Goal: Task Accomplishment & Management: Complete application form

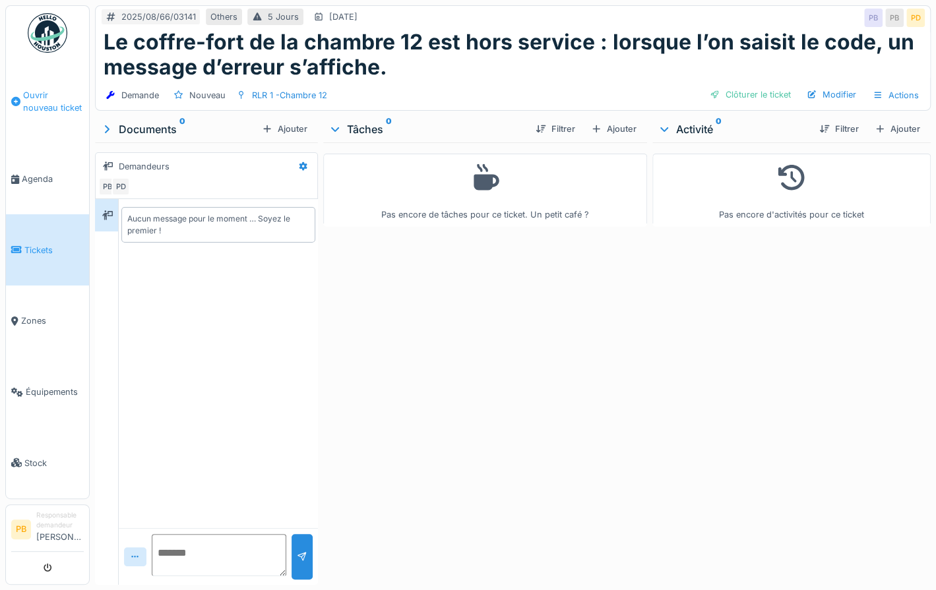
click at [26, 97] on span "Ouvrir nouveau ticket" at bounding box center [53, 101] width 61 height 25
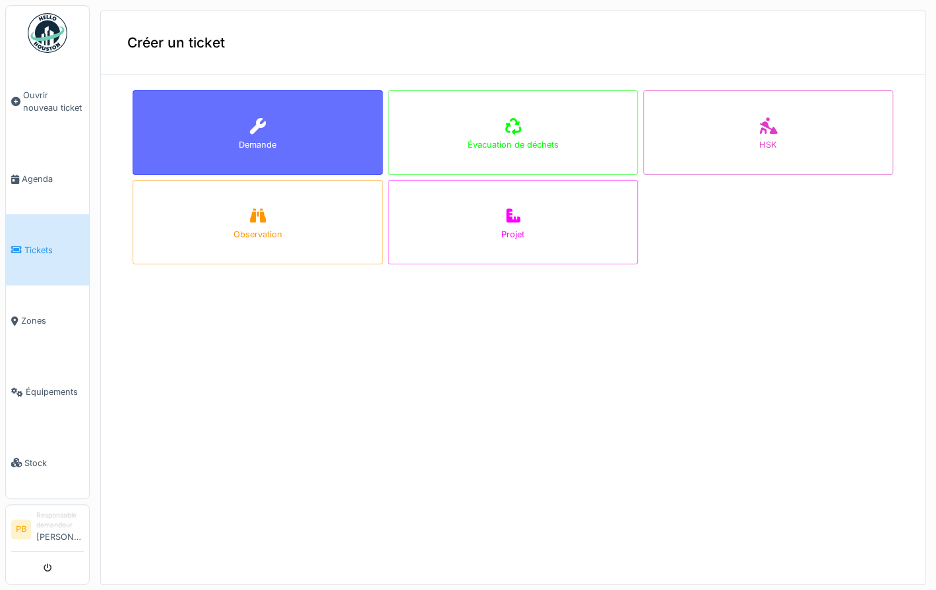
click at [248, 135] on div at bounding box center [258, 127] width 20 height 24
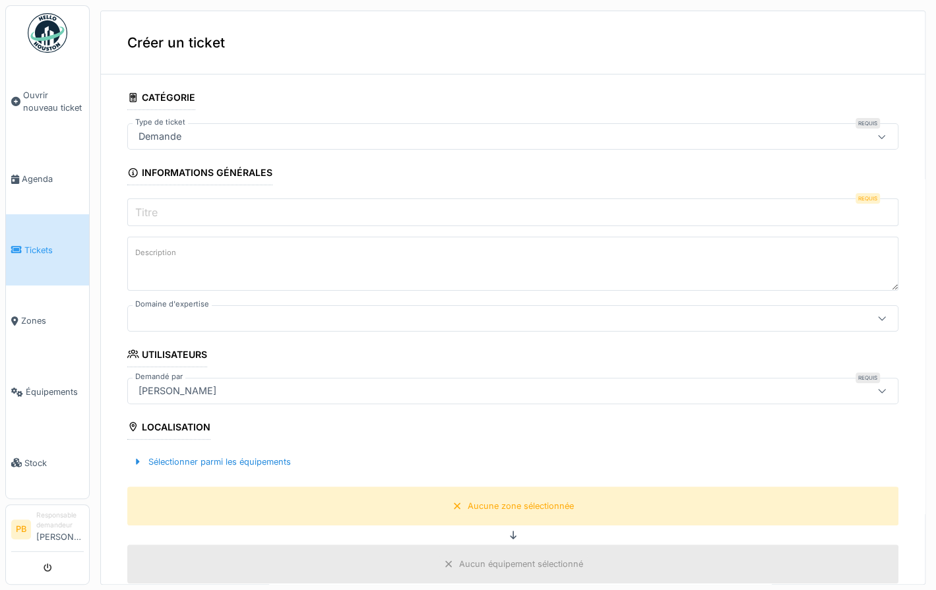
click at [171, 212] on input "Titre" at bounding box center [512, 212] width 771 height 28
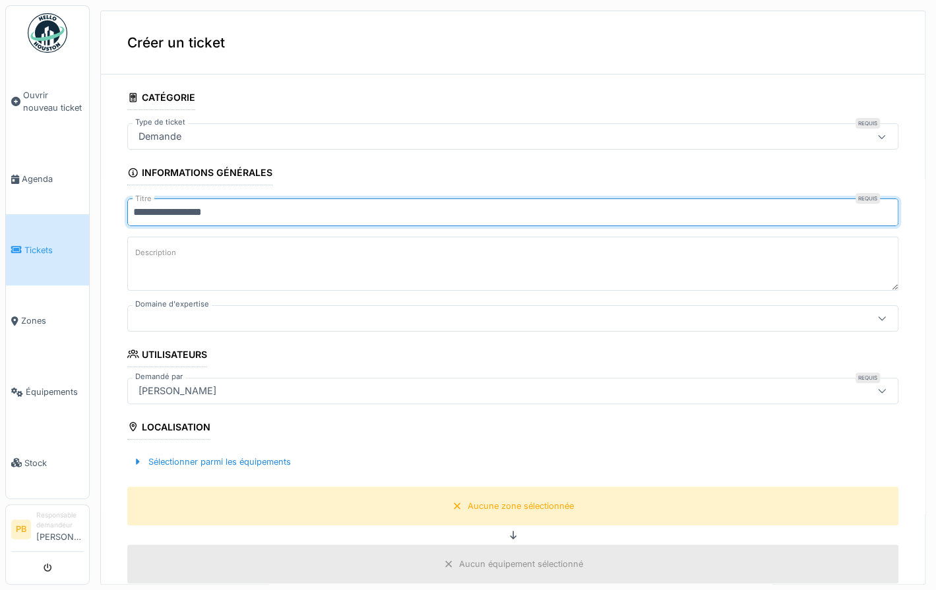
type input "**********"
click at [158, 258] on label "Description" at bounding box center [156, 253] width 46 height 16
click at [158, 258] on textarea "Description" at bounding box center [512, 264] width 771 height 54
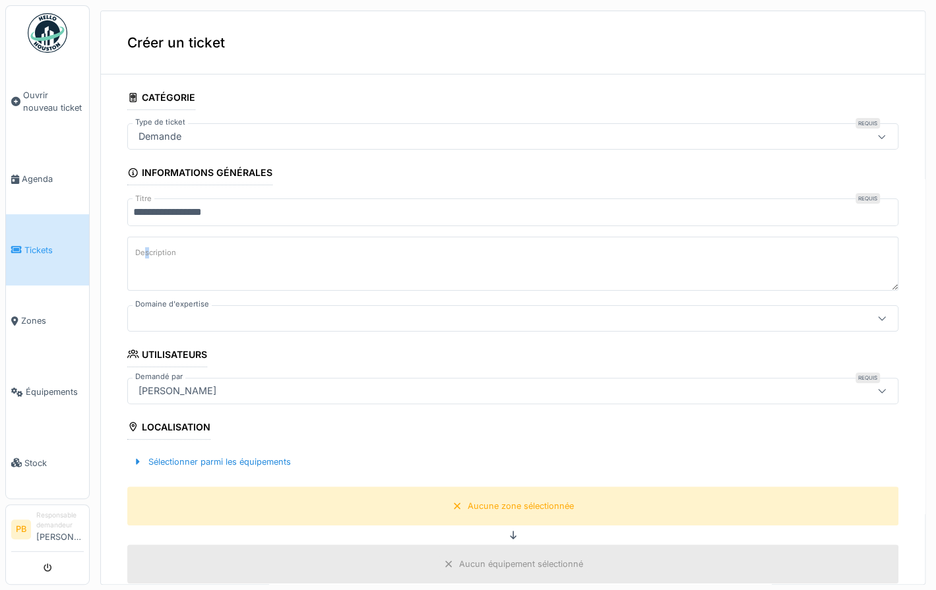
drag, startPoint x: 148, startPoint y: 258, endPoint x: 147, endPoint y: 248, distance: 10.6
click at [147, 248] on label "Description" at bounding box center [156, 253] width 46 height 16
click at [147, 248] on textarea "Description" at bounding box center [512, 264] width 771 height 54
paste textarea "**********"
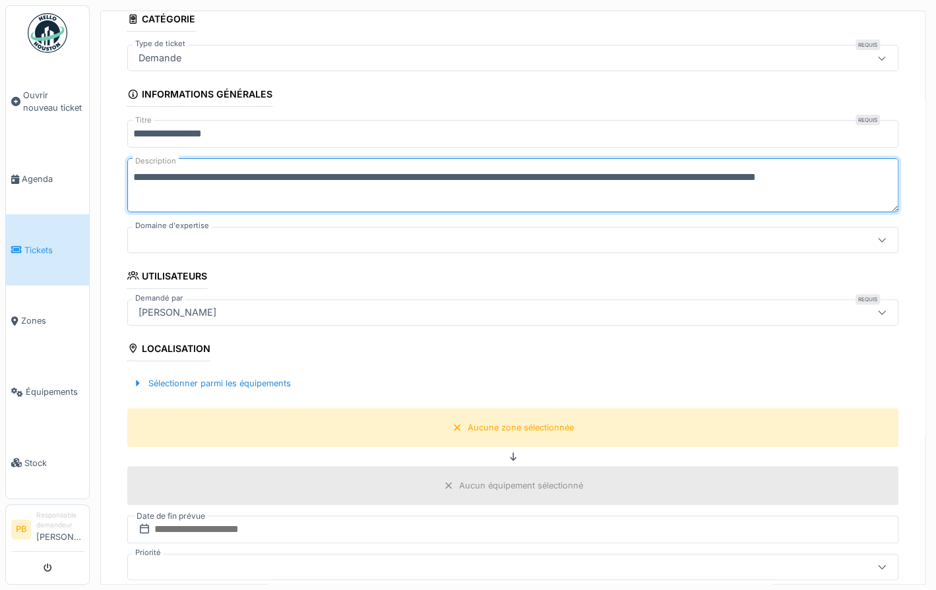
scroll to position [99, 0]
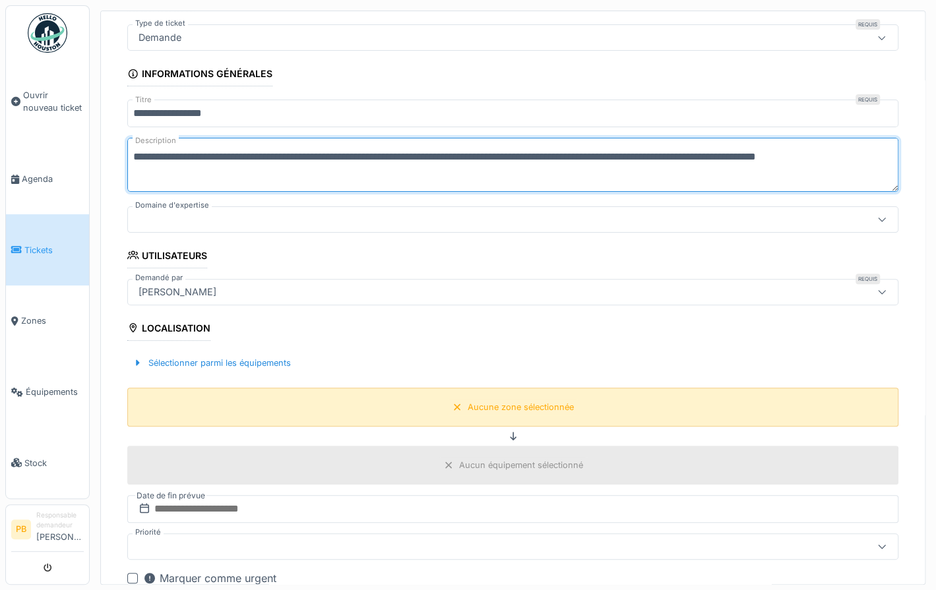
type textarea "**********"
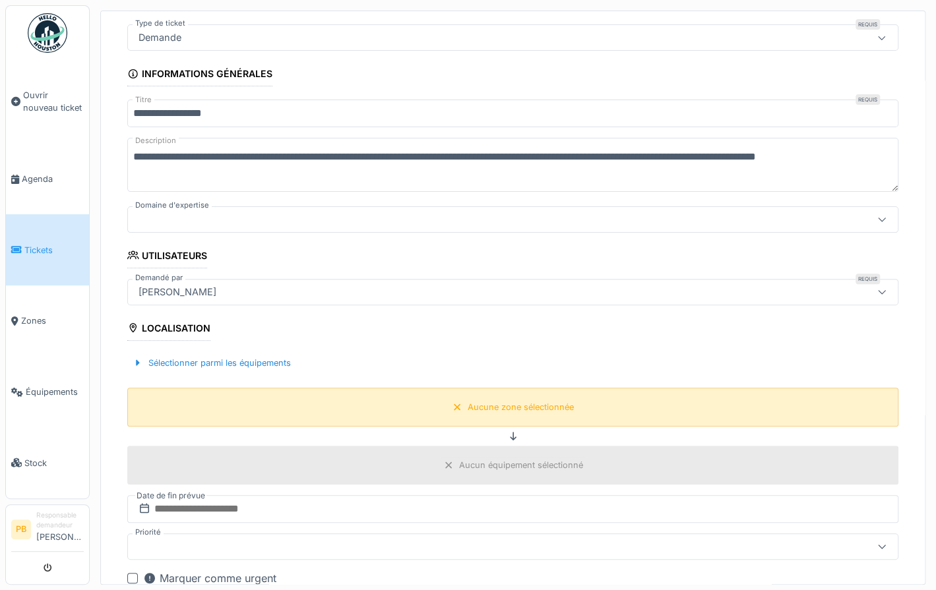
click at [502, 402] on div "Aucune zone sélectionnée" at bounding box center [521, 407] width 106 height 13
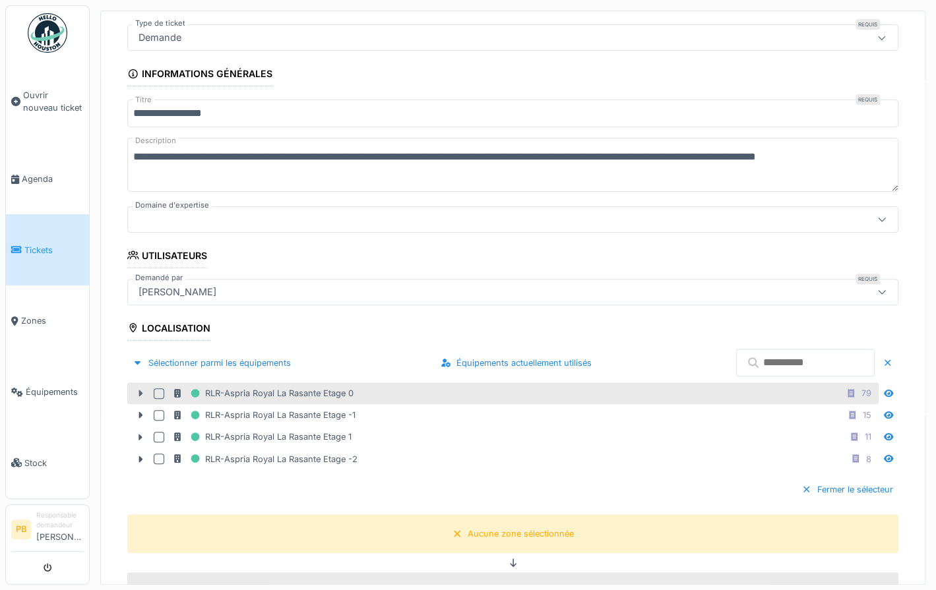
click at [139, 391] on icon at bounding box center [141, 393] width 4 height 7
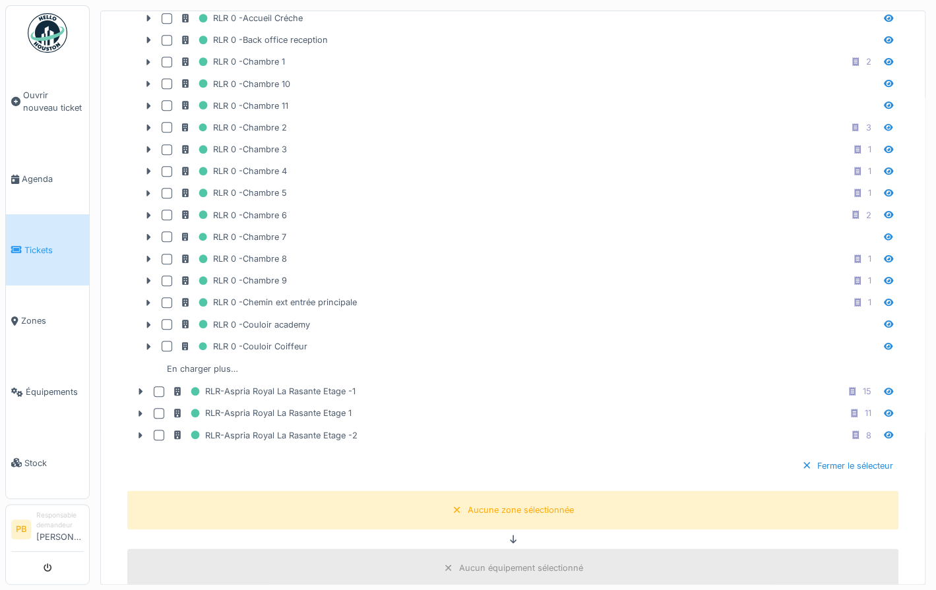
scroll to position [586, 0]
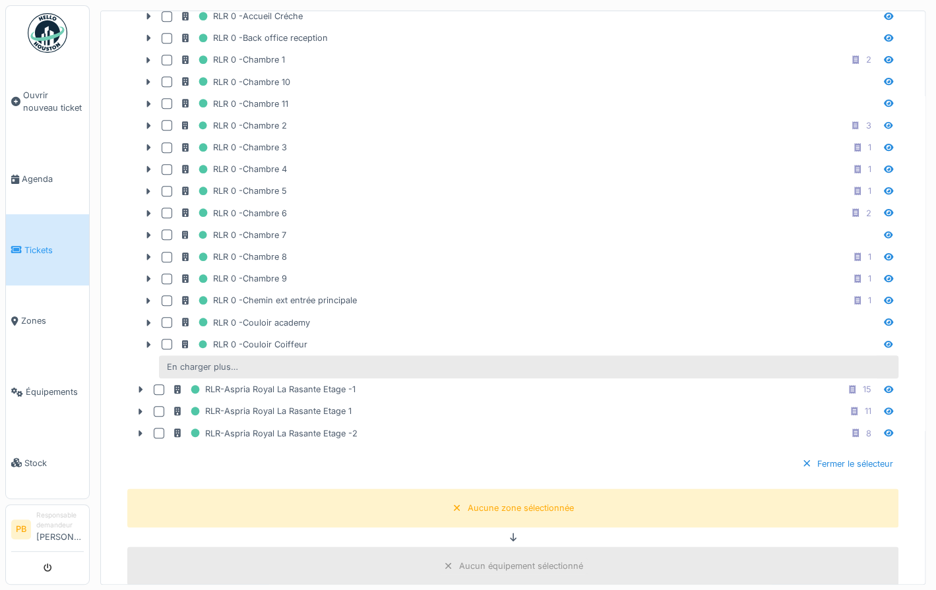
click at [181, 358] on div "En charger plus…" at bounding box center [203, 367] width 82 height 18
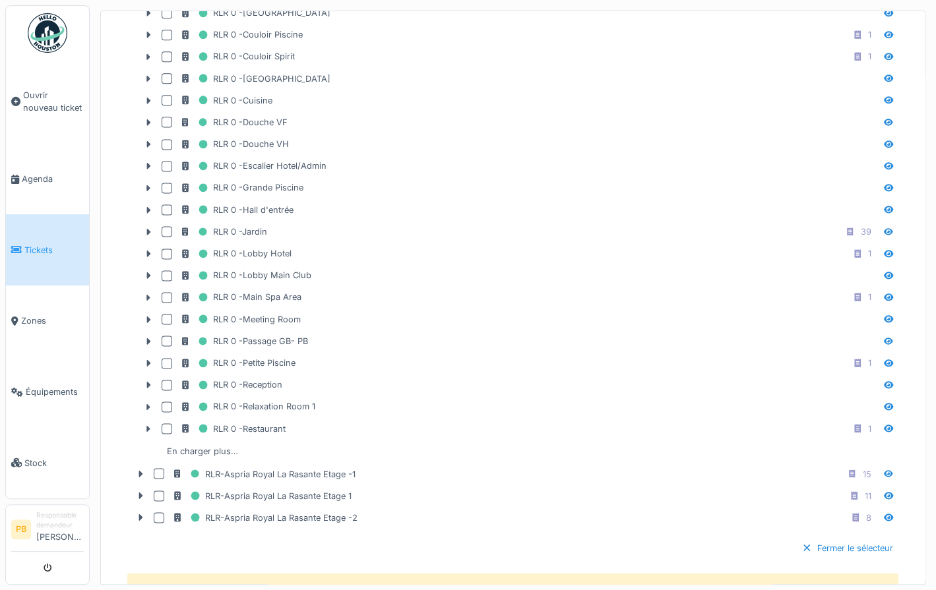
scroll to position [967, 0]
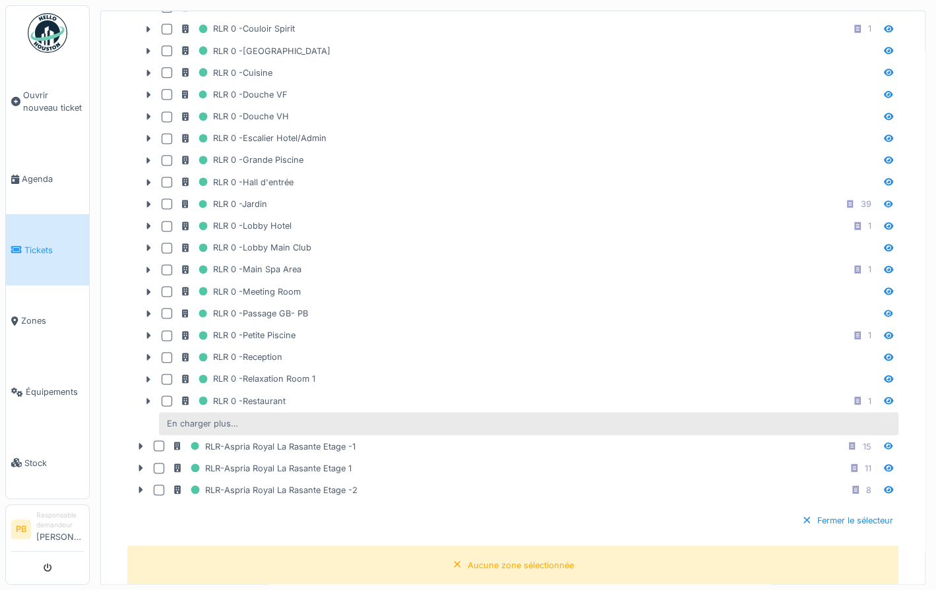
click at [190, 415] on div "En charger plus…" at bounding box center [203, 424] width 82 height 18
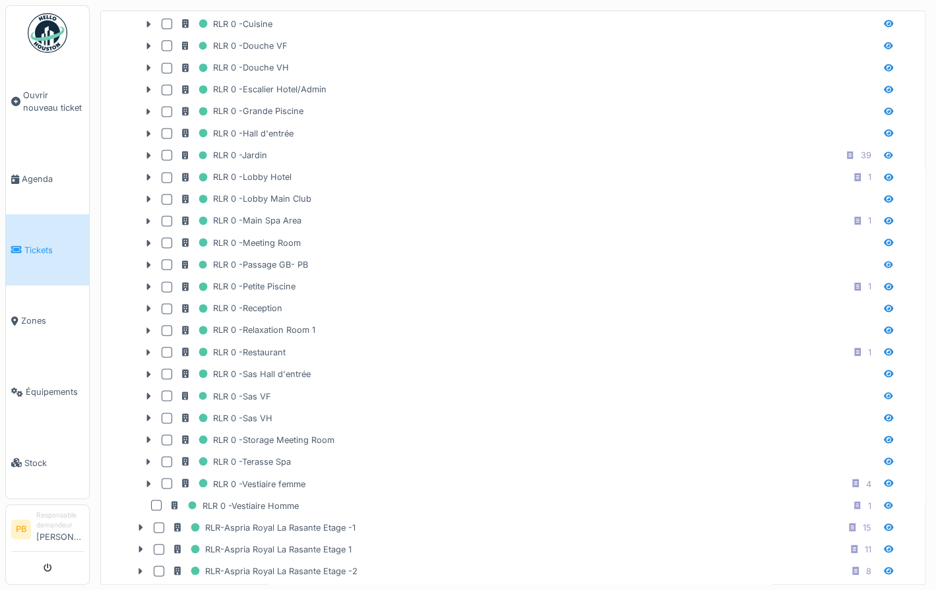
scroll to position [1017, 0]
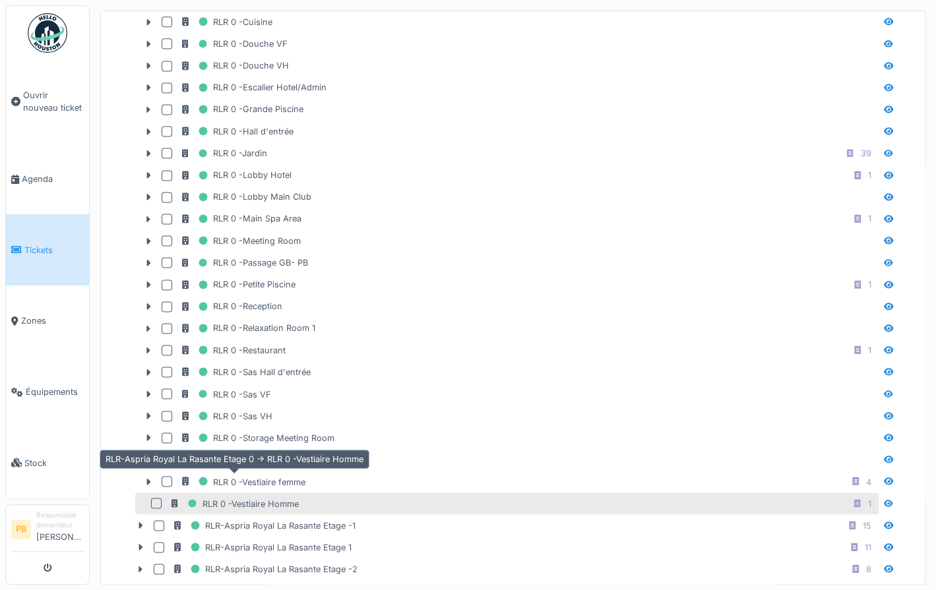
click at [257, 495] on div "RLR 0 -Vestiaire Homme" at bounding box center [233, 503] width 129 height 16
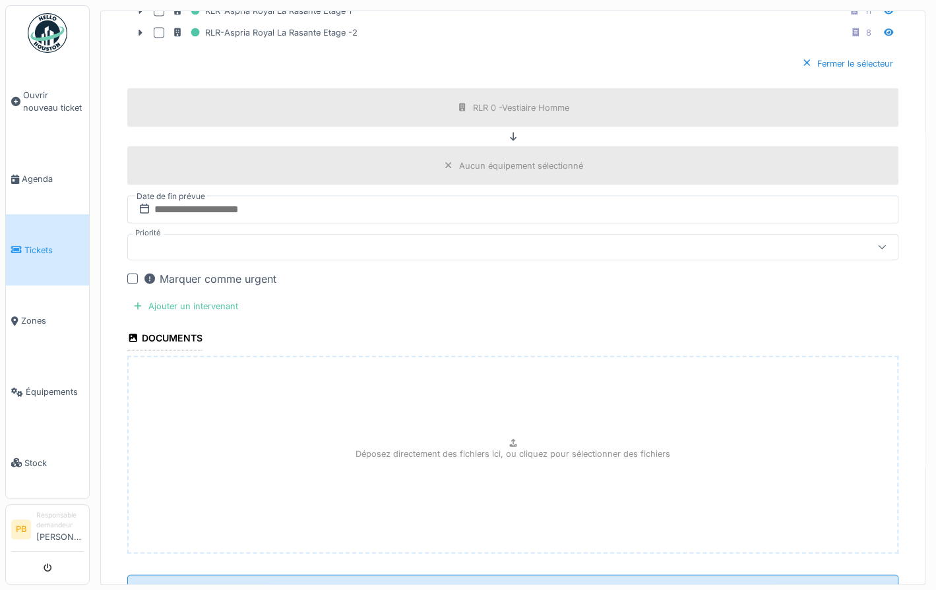
scroll to position [1581, 0]
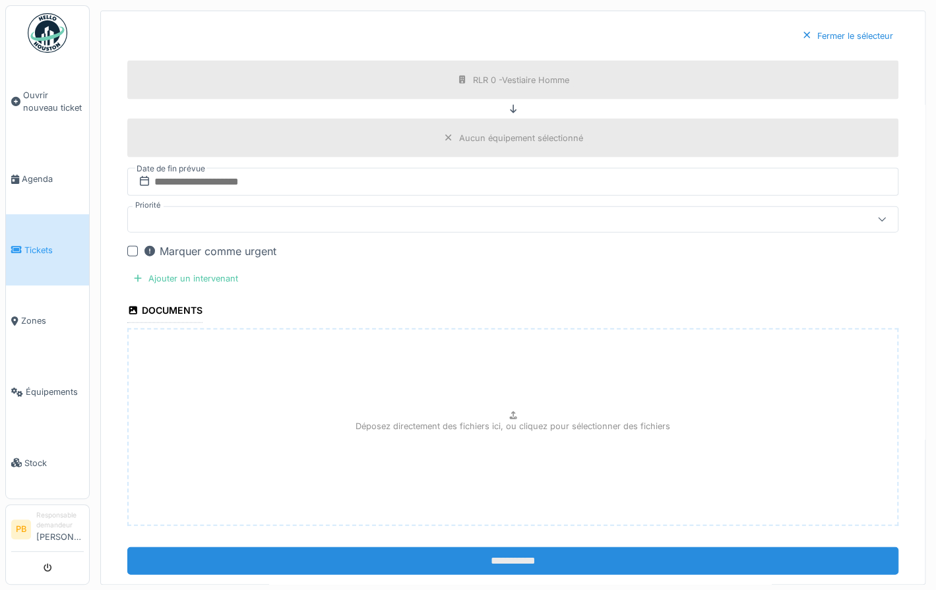
click at [536, 547] on input "**********" at bounding box center [512, 561] width 771 height 28
